Goal: Task Accomplishment & Management: Use online tool/utility

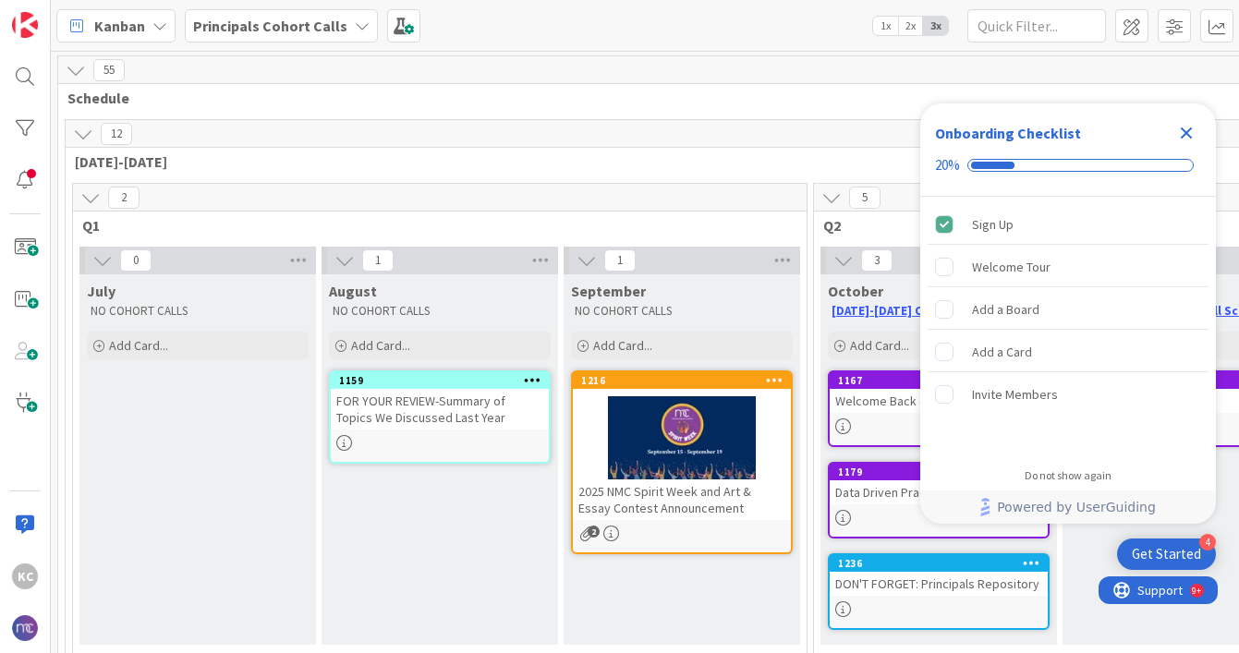
click at [1185, 135] on icon "Close Checklist" at bounding box center [1187, 134] width 12 height 12
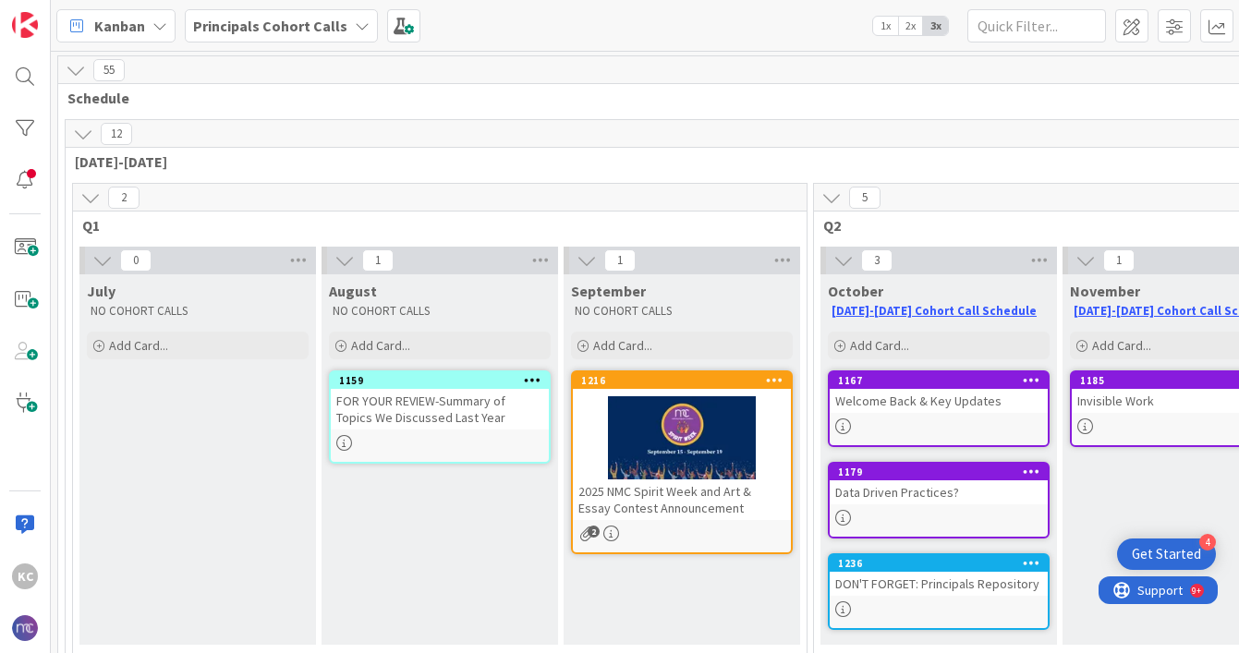
click at [356, 21] on icon at bounding box center [362, 25] width 15 height 15
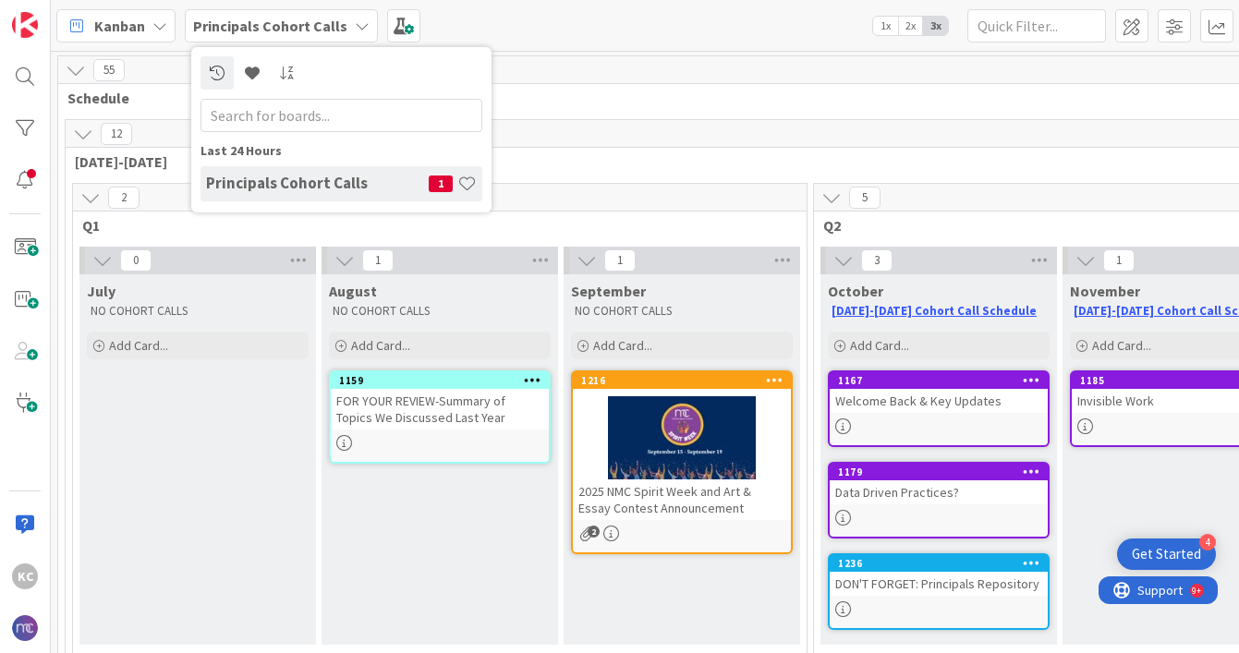
click at [167, 27] on div "Kanban" at bounding box center [115, 25] width 119 height 33
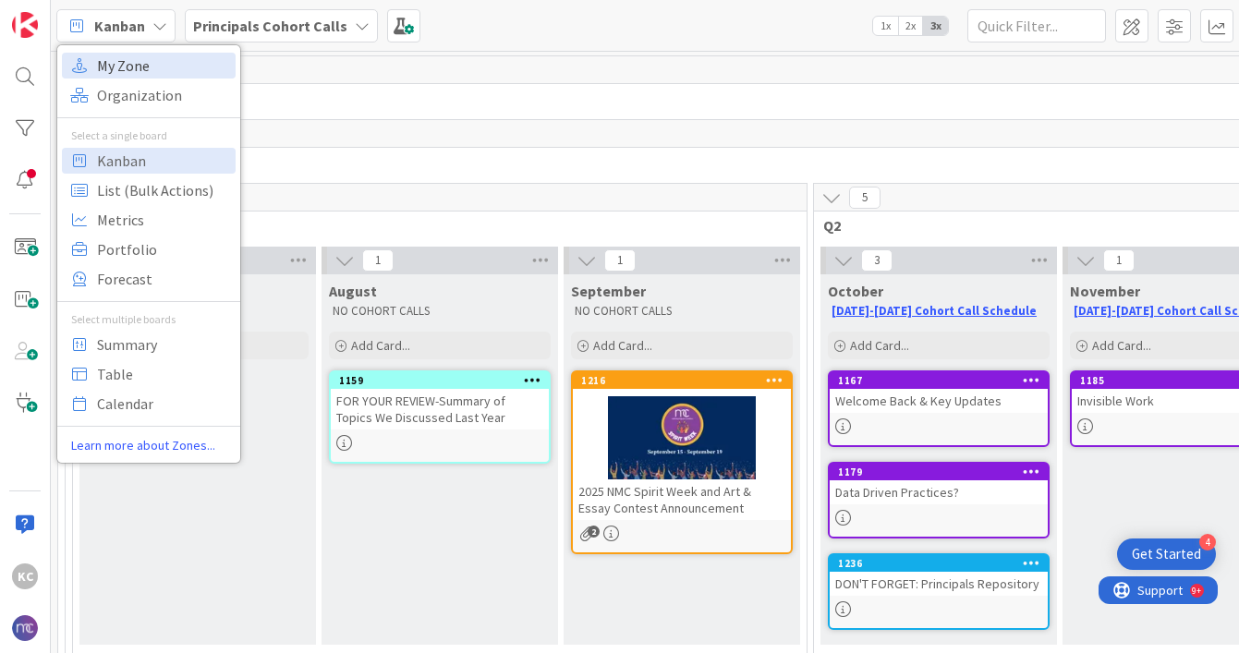
click at [144, 61] on span "My Zone" at bounding box center [163, 66] width 133 height 28
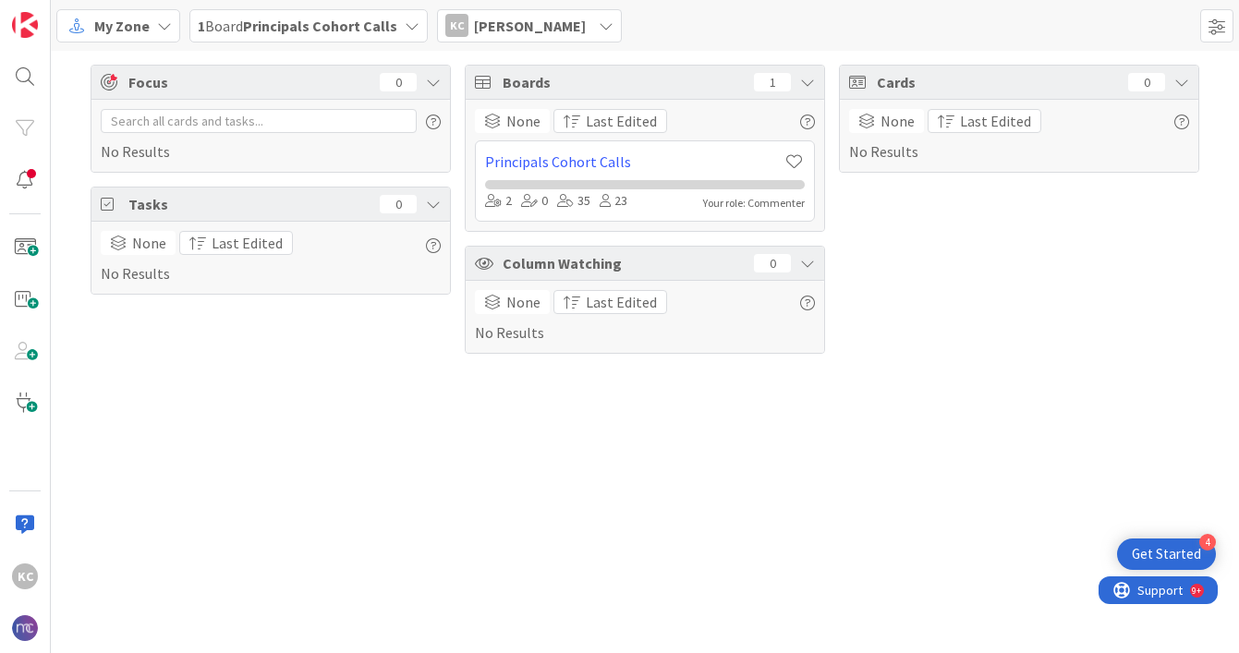
click at [292, 26] on b "Principals Cohort Calls" at bounding box center [320, 26] width 154 height 18
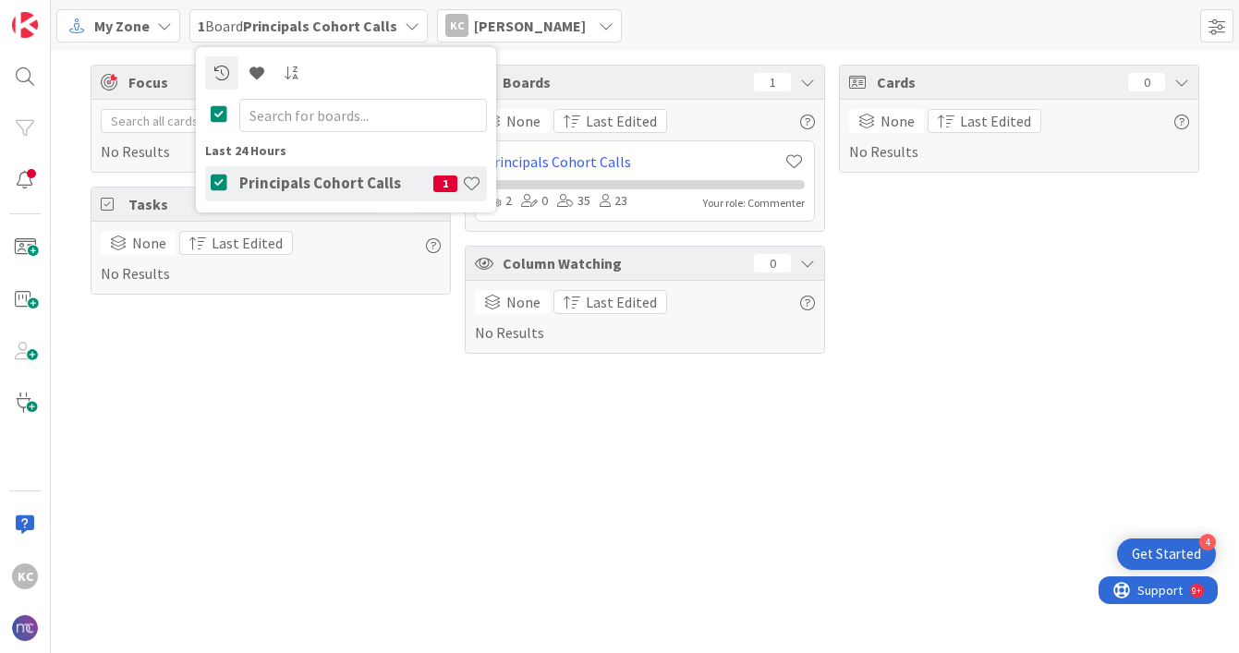
click at [292, 26] on b "Principals Cohort Calls" at bounding box center [320, 26] width 154 height 18
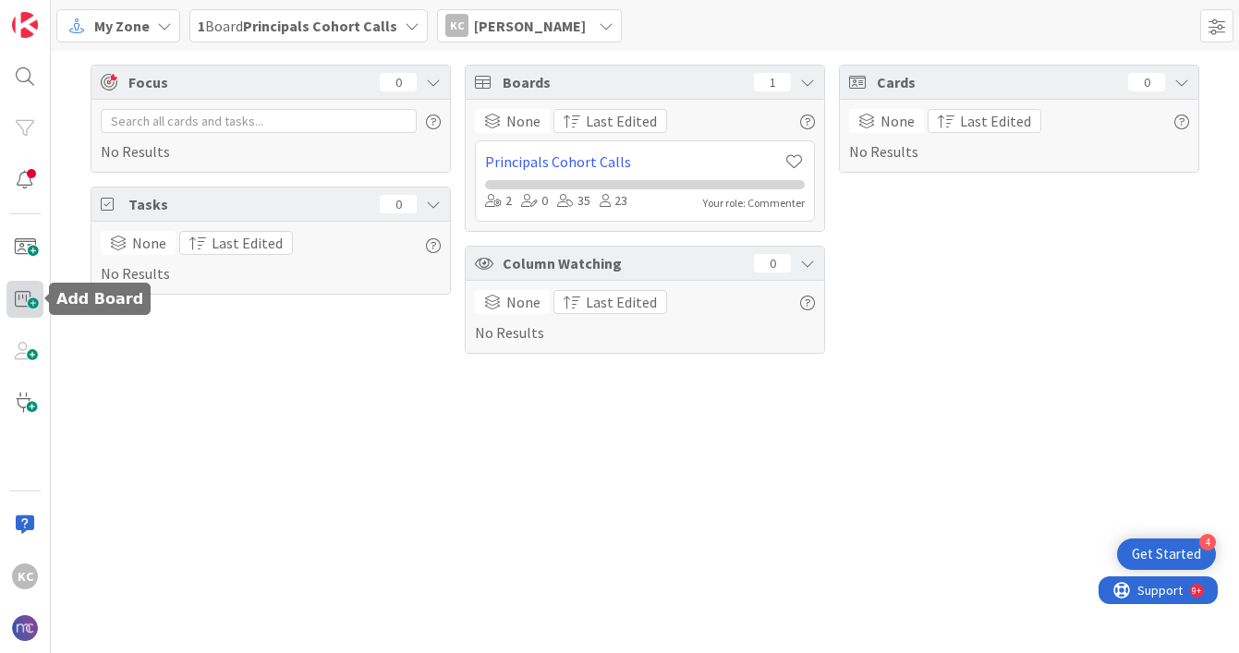
click at [29, 300] on span at bounding box center [24, 299] width 37 height 37
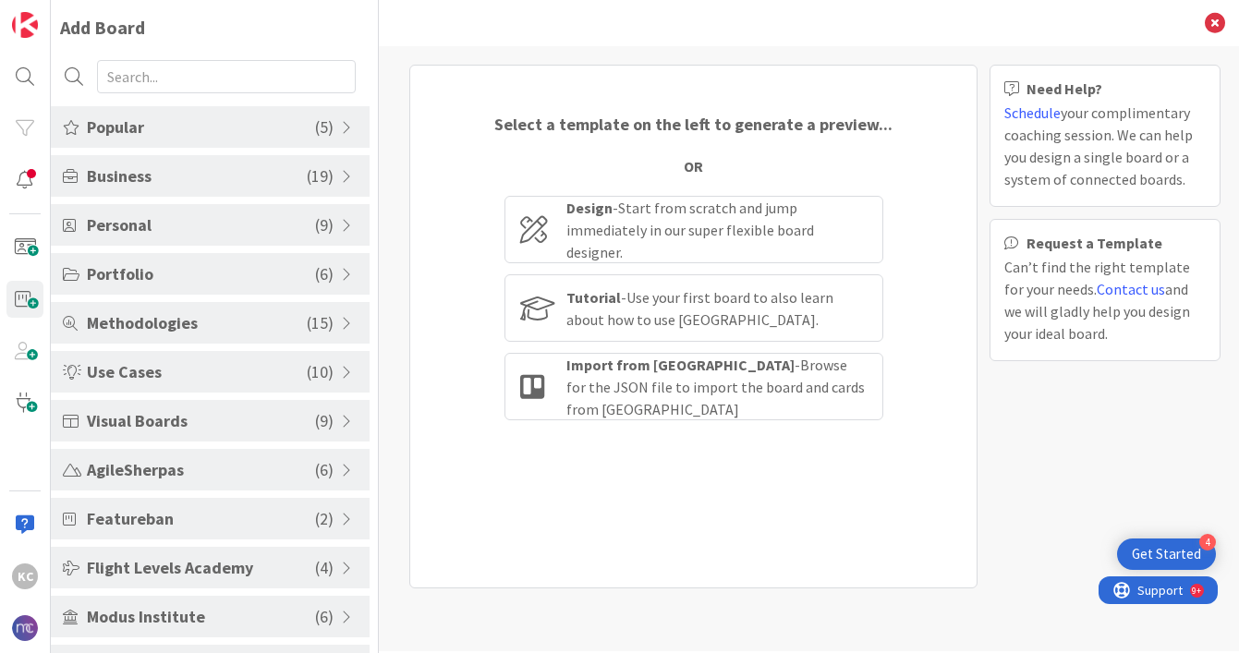
click at [344, 227] on span at bounding box center [349, 225] width 17 height 15
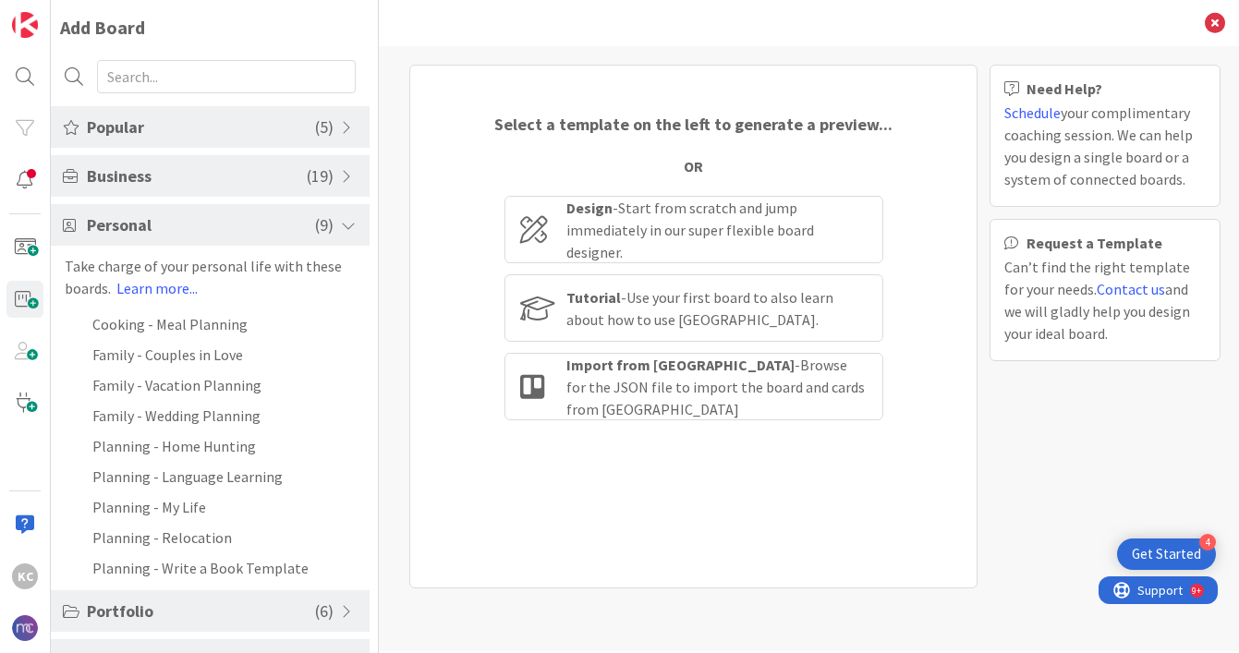
click at [347, 227] on span at bounding box center [349, 225] width 17 height 15
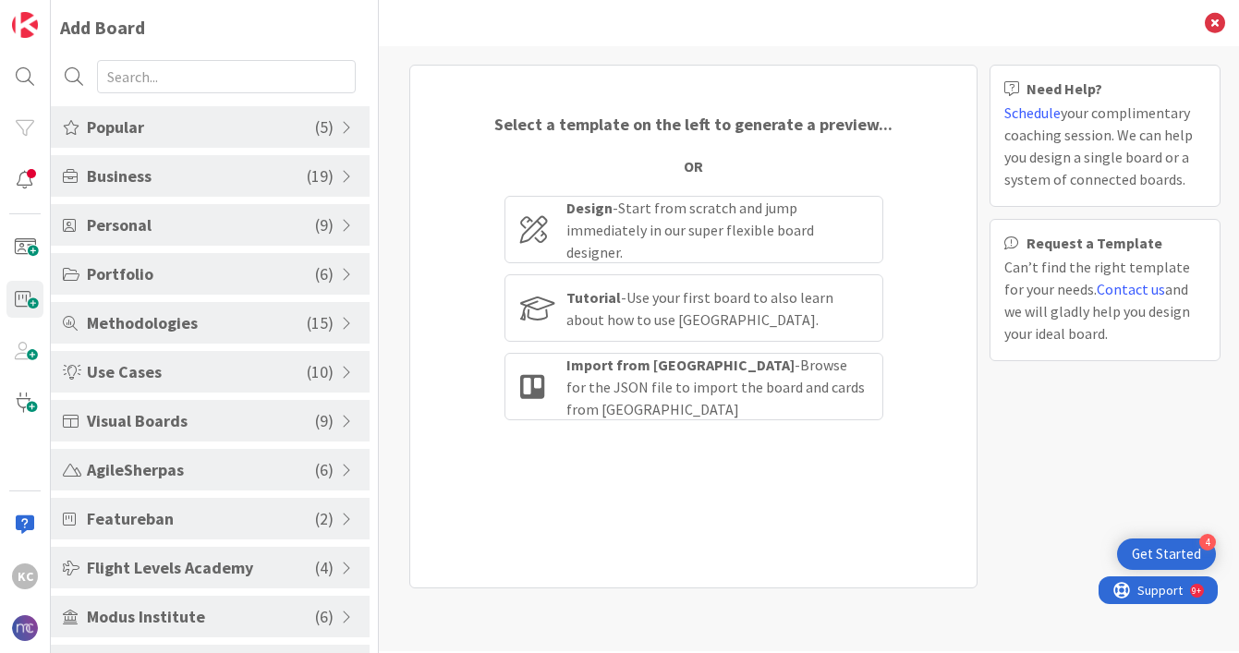
click at [346, 176] on span at bounding box center [349, 176] width 17 height 15
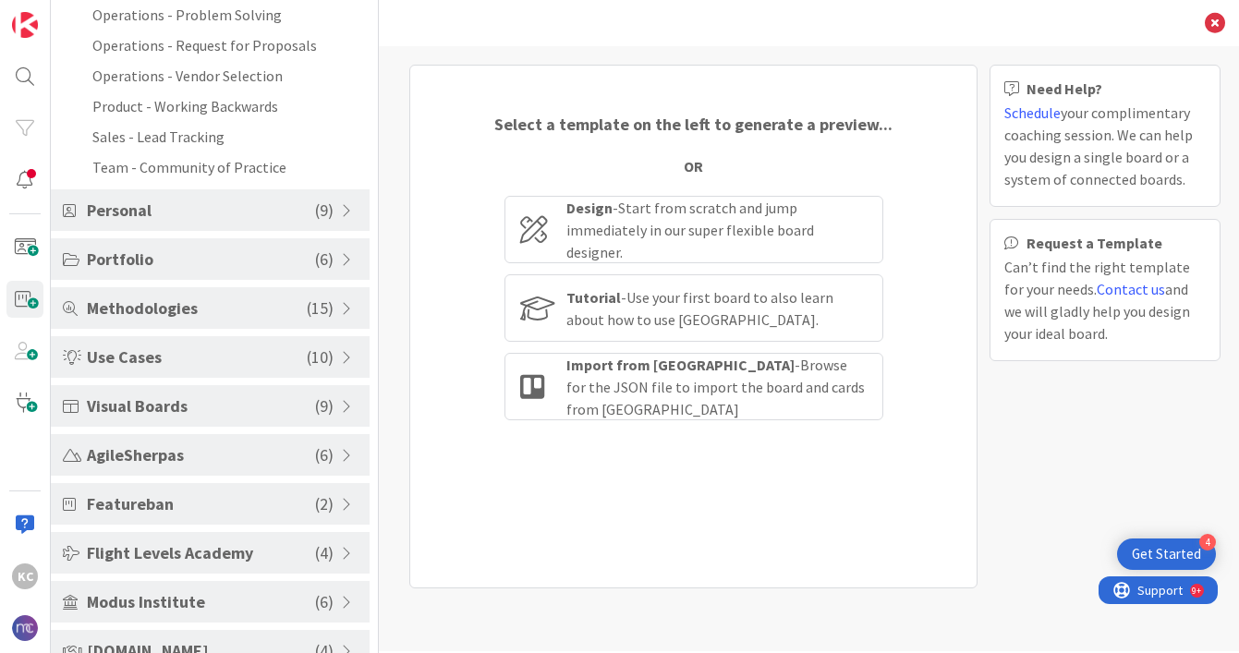
scroll to position [689, 0]
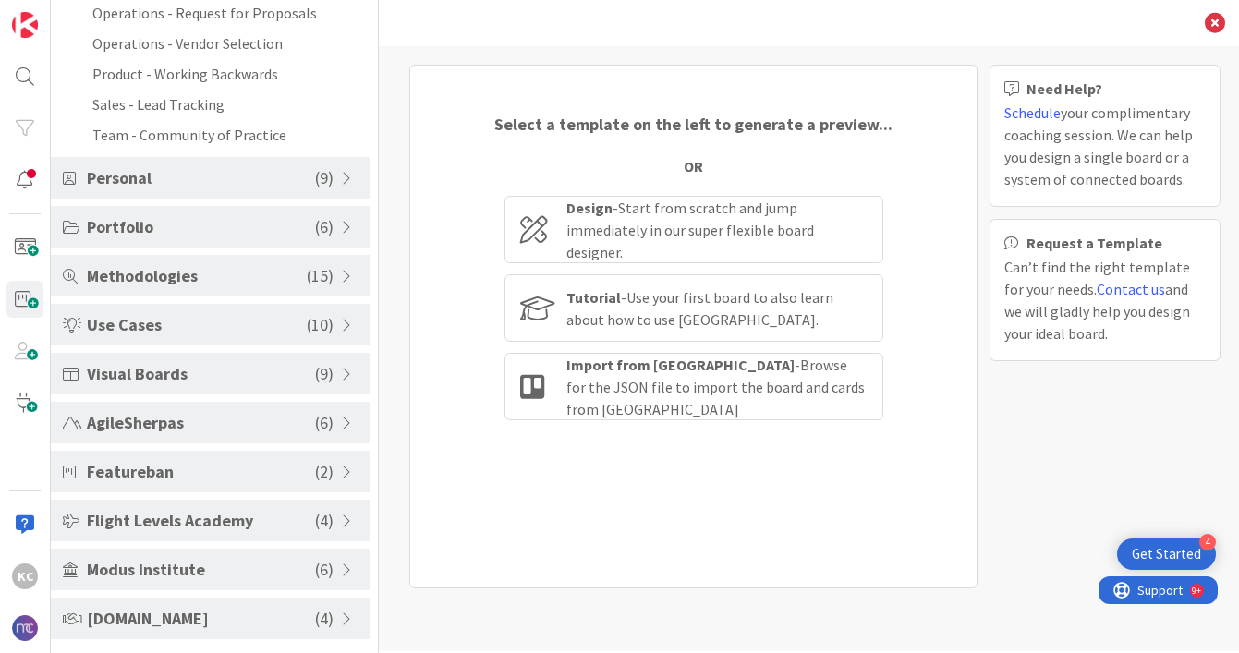
click at [341, 519] on span at bounding box center [349, 521] width 17 height 15
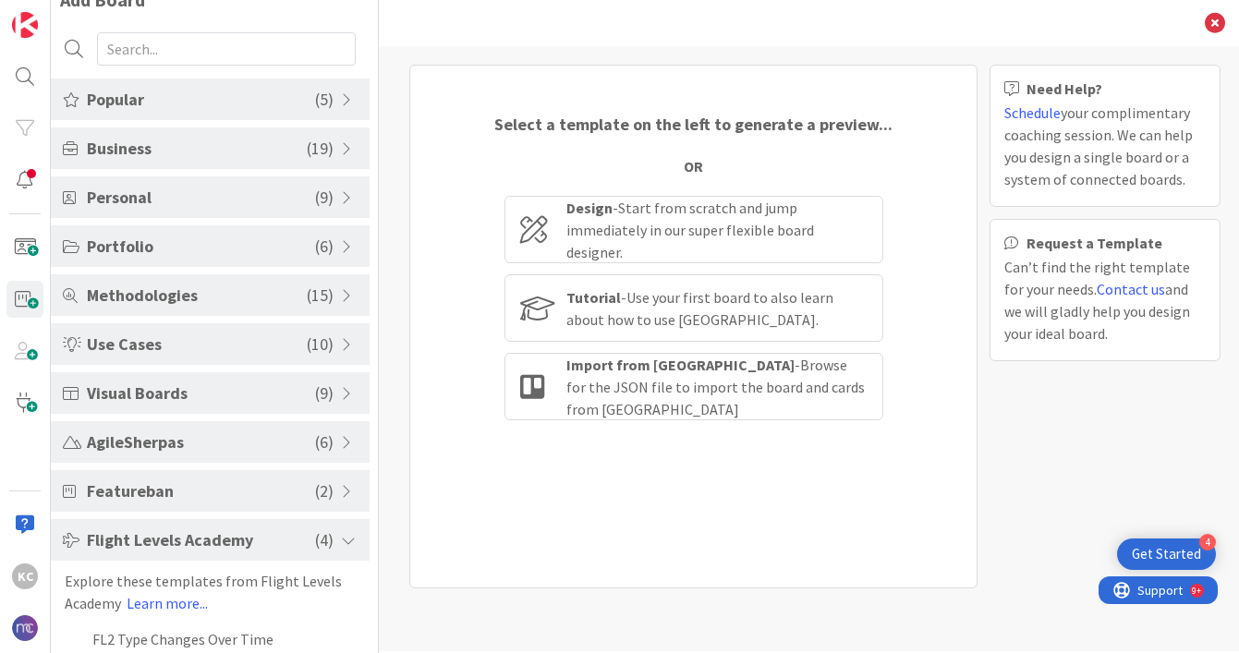
scroll to position [0, 0]
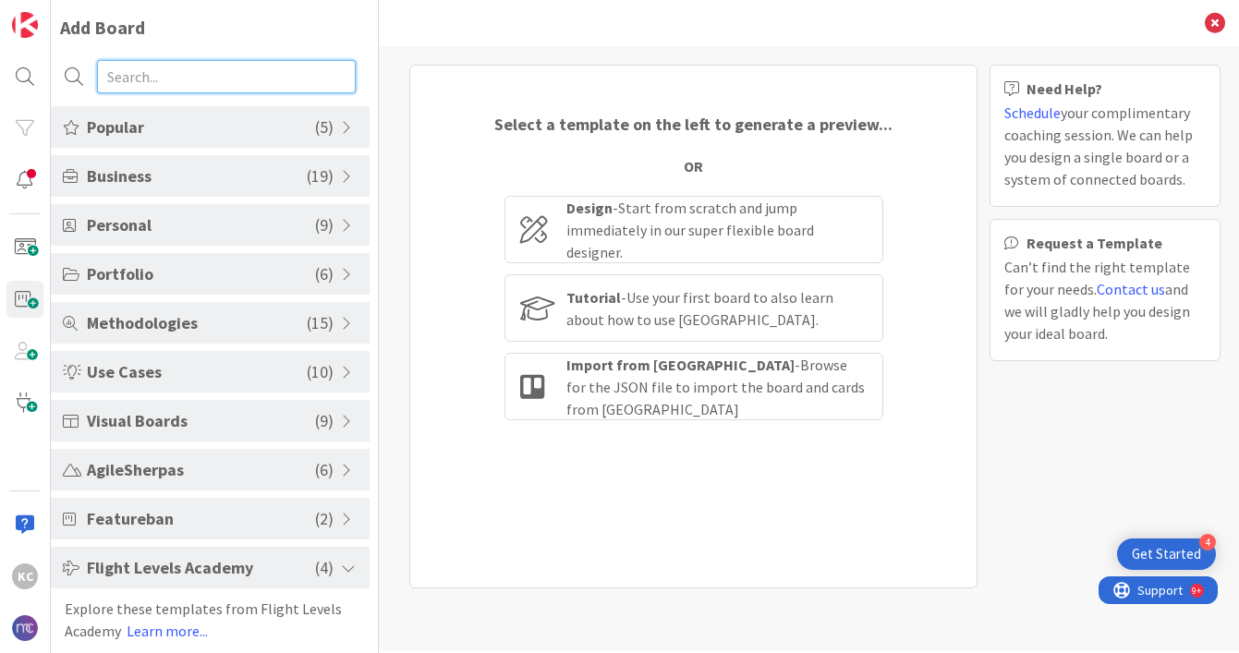
click at [232, 71] on input "text" at bounding box center [226, 76] width 259 height 33
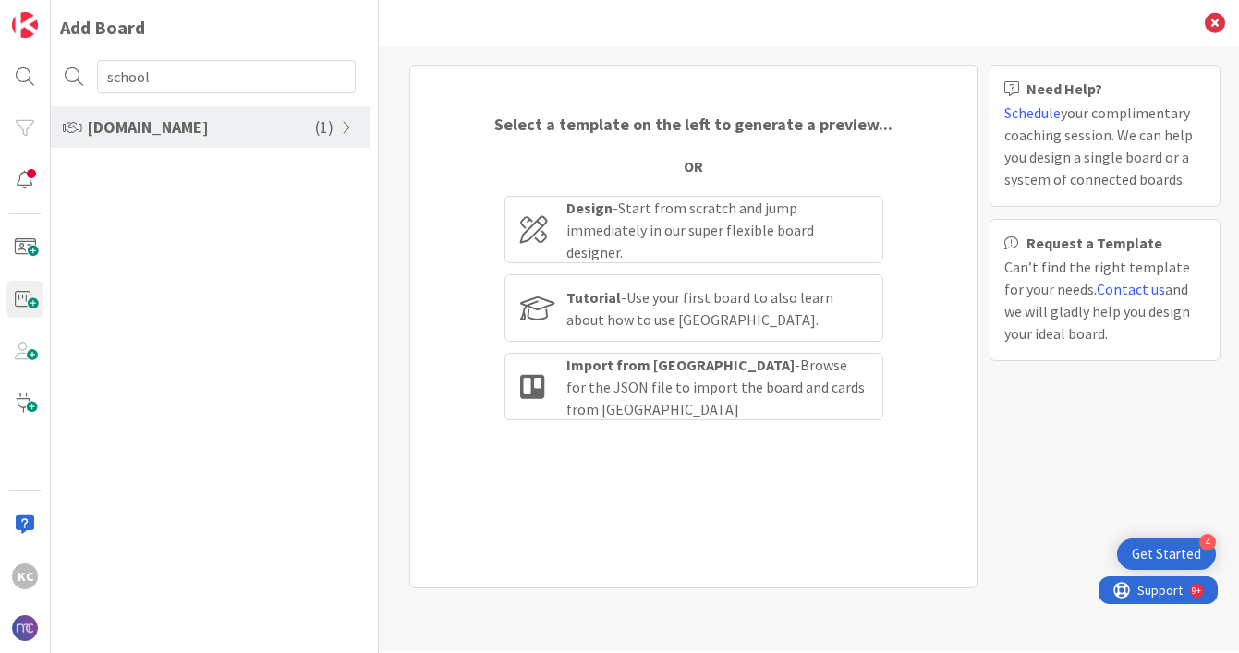
click at [349, 131] on span at bounding box center [349, 127] width 17 height 15
click at [248, 82] on input "school" at bounding box center [226, 76] width 259 height 33
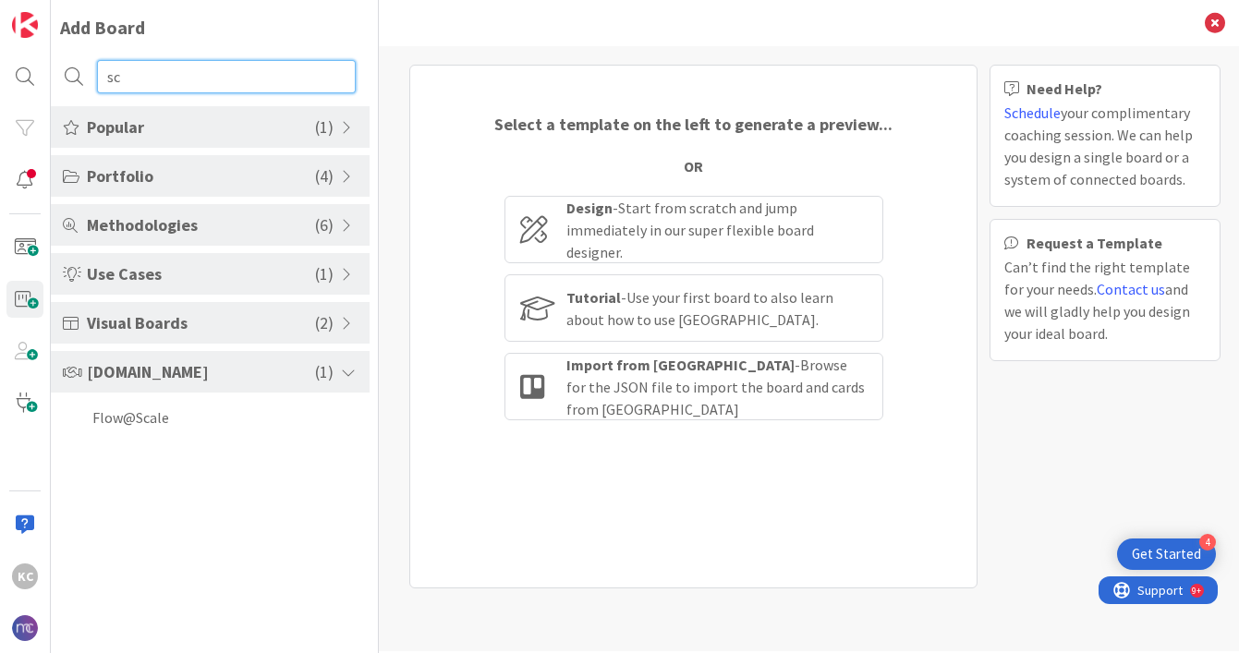
type input "s"
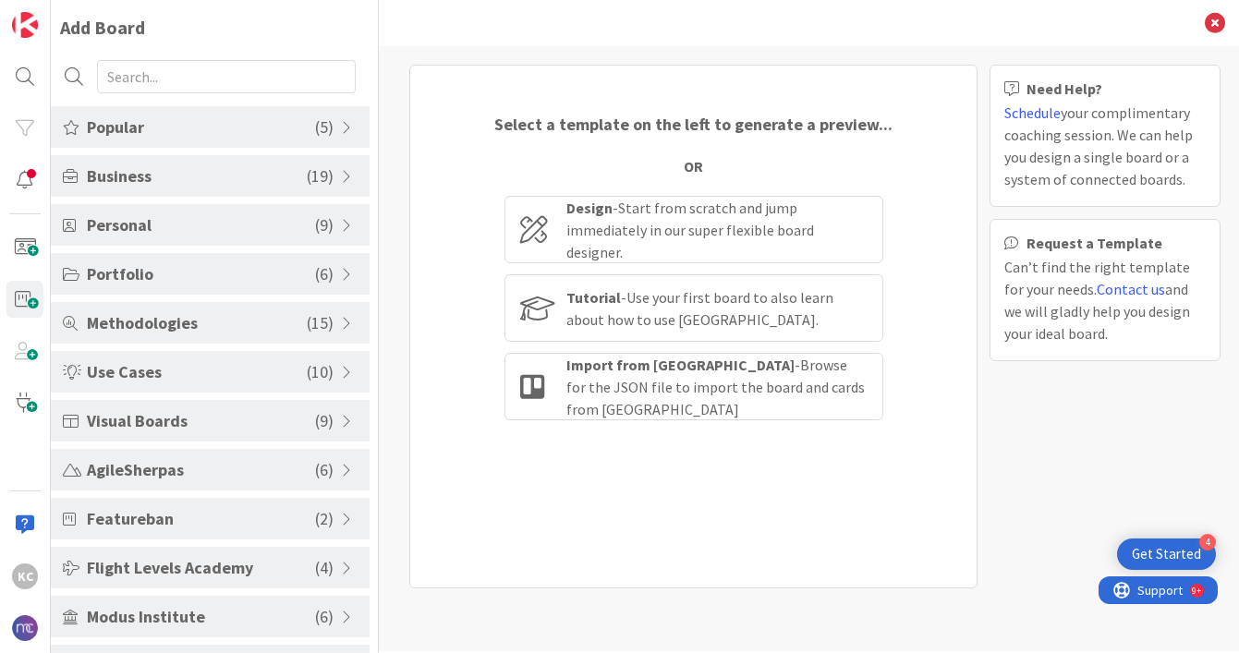
click at [346, 128] on span at bounding box center [349, 127] width 17 height 15
